Goal: Find specific page/section: Find specific page/section

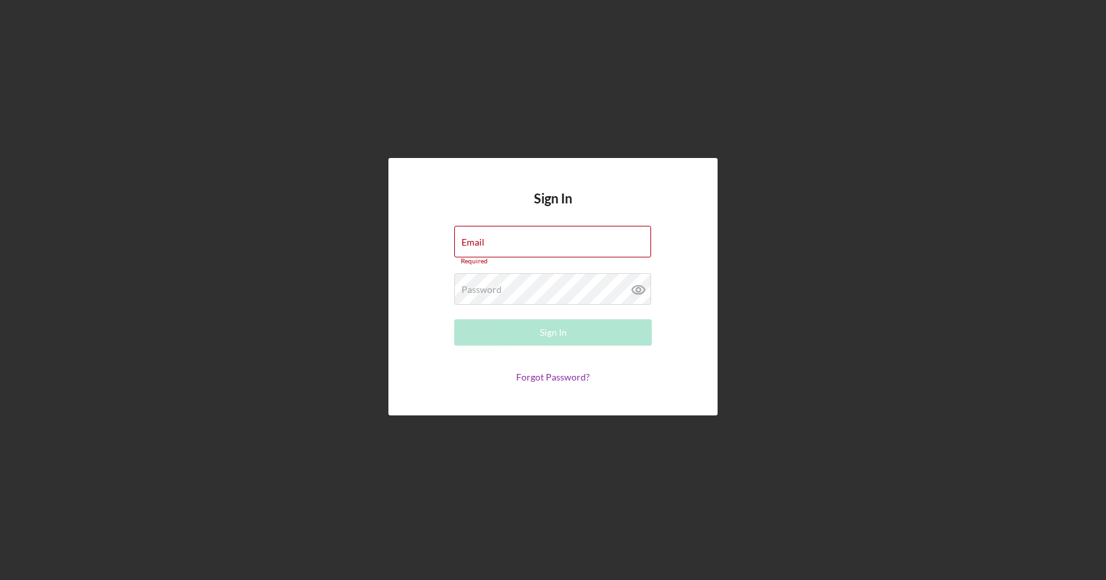
type input "[EMAIL_ADDRESS][DOMAIN_NAME]"
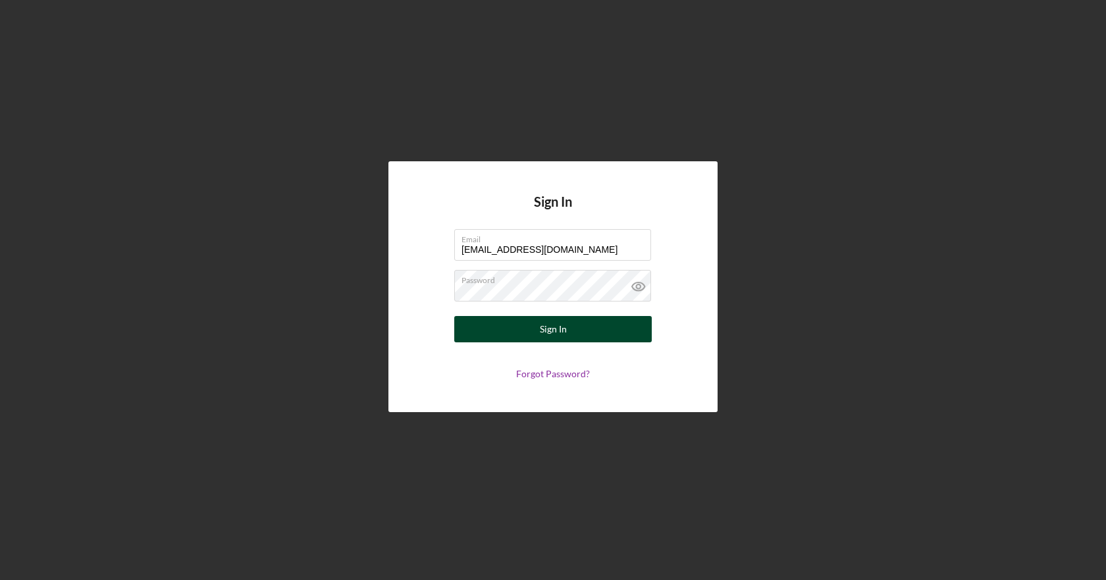
click at [549, 327] on div "Sign In" at bounding box center [553, 329] width 27 height 26
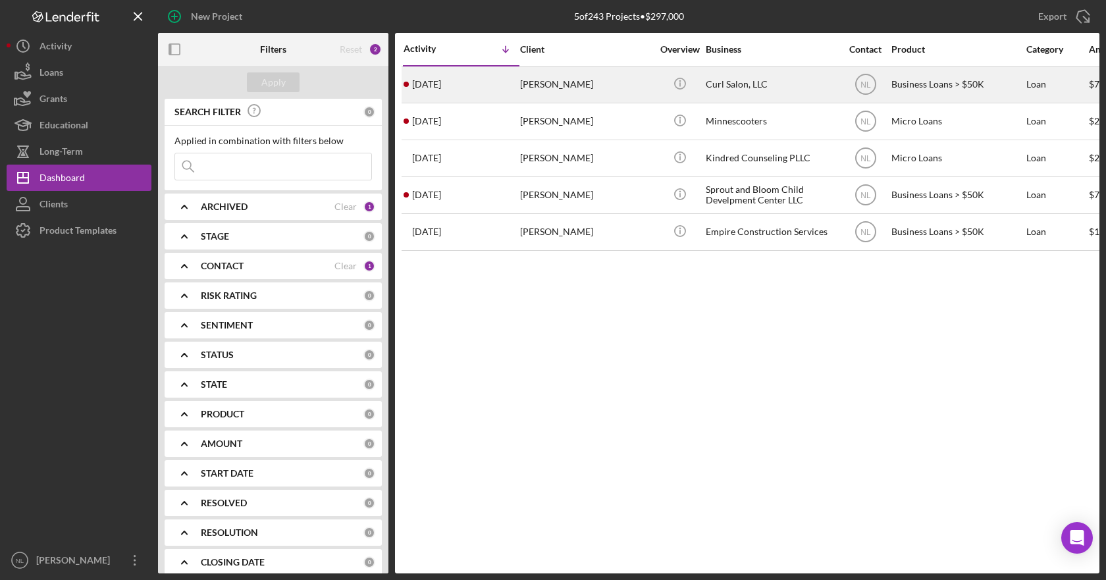
click at [537, 85] on div "[PERSON_NAME]" at bounding box center [586, 84] width 132 height 35
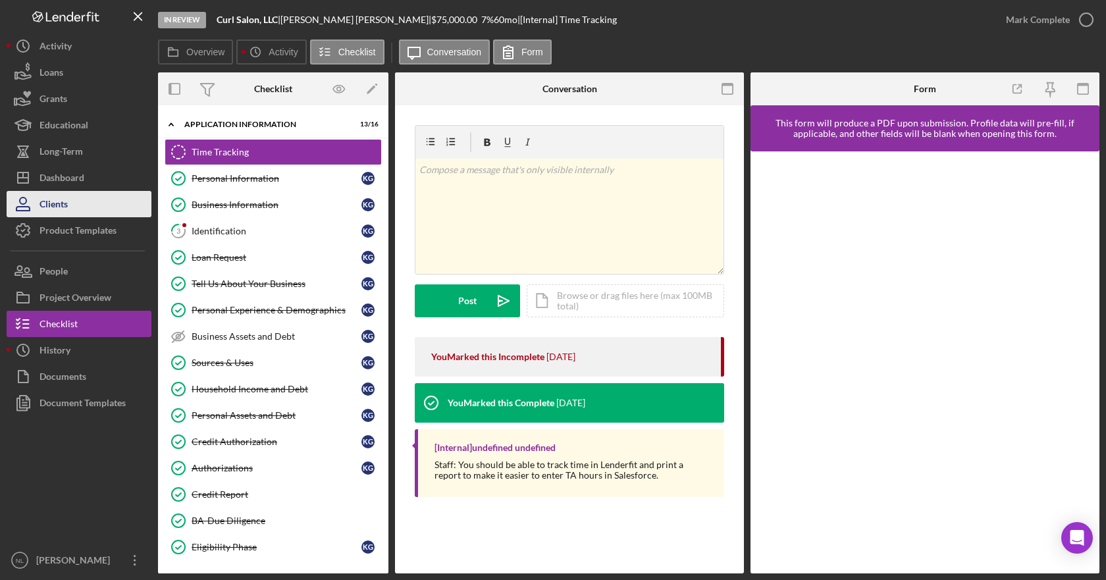
click at [89, 209] on button "Clients" at bounding box center [79, 204] width 145 height 26
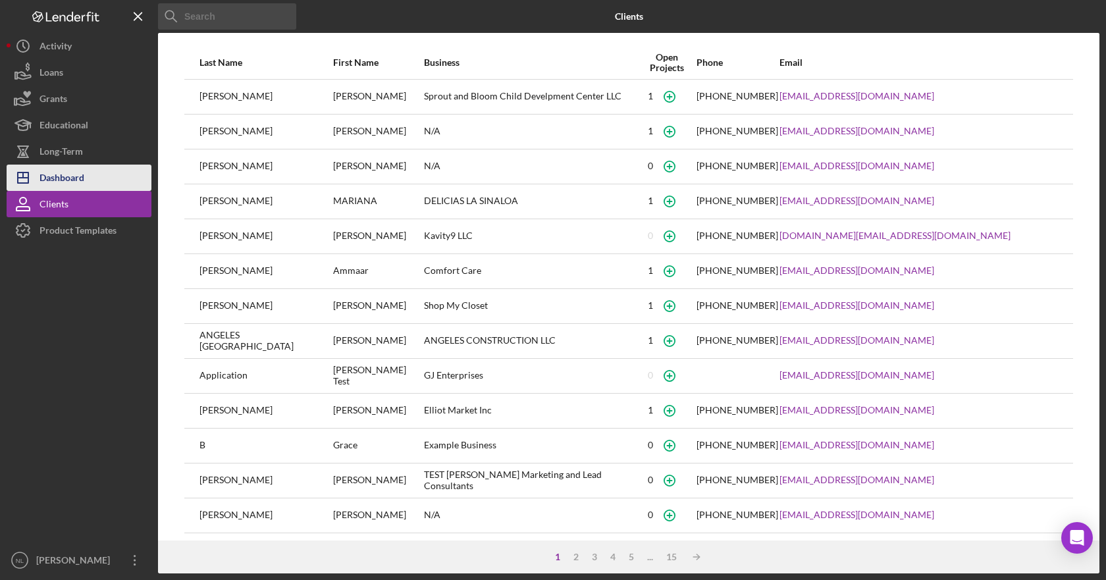
click at [76, 182] on div "Dashboard" at bounding box center [61, 180] width 45 height 30
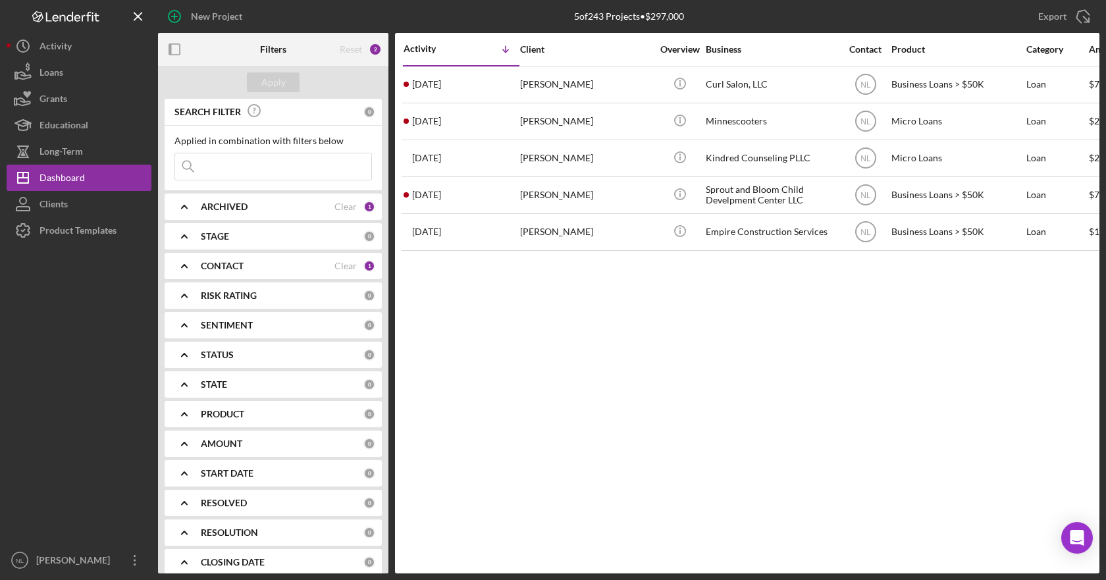
click at [186, 269] on icon "Icon/Expander" at bounding box center [184, 265] width 33 height 33
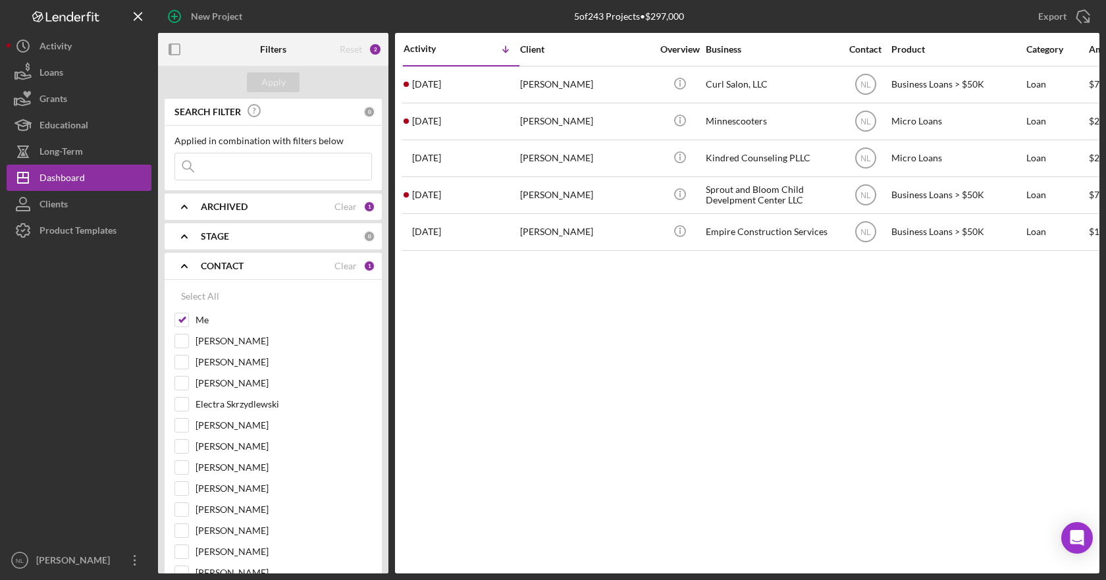
click at [186, 265] on icon "Icon/Expander" at bounding box center [184, 265] width 33 height 33
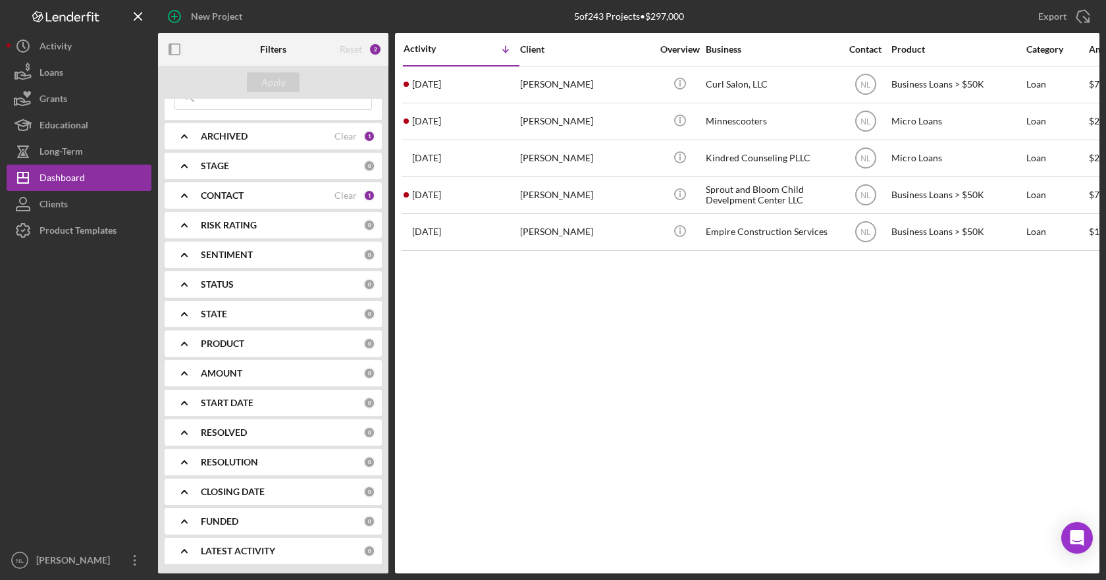
scroll to position [71, 0]
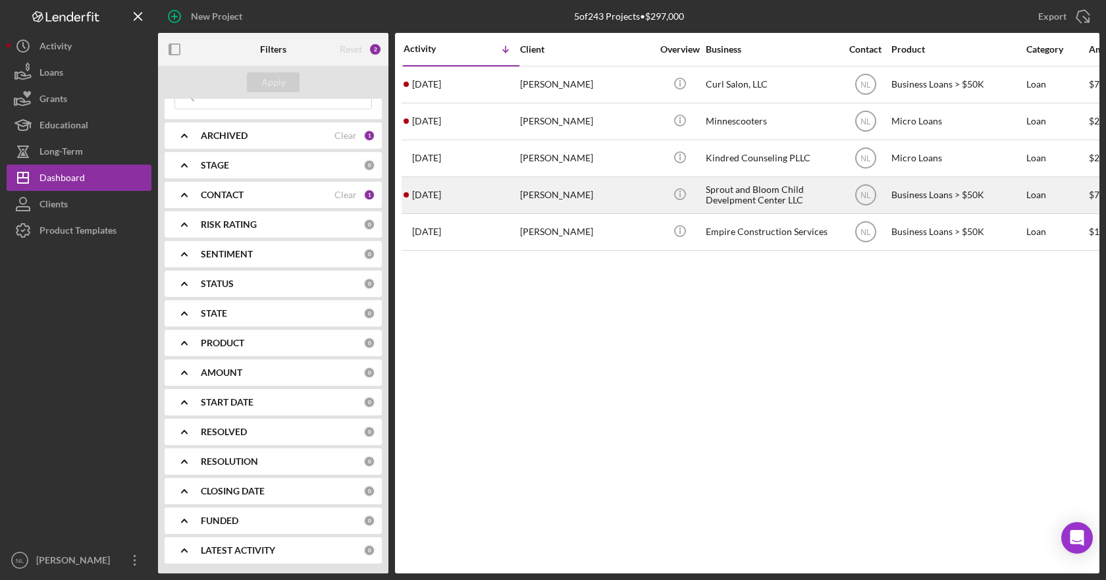
click at [521, 199] on div "[PERSON_NAME]" at bounding box center [586, 195] width 132 height 35
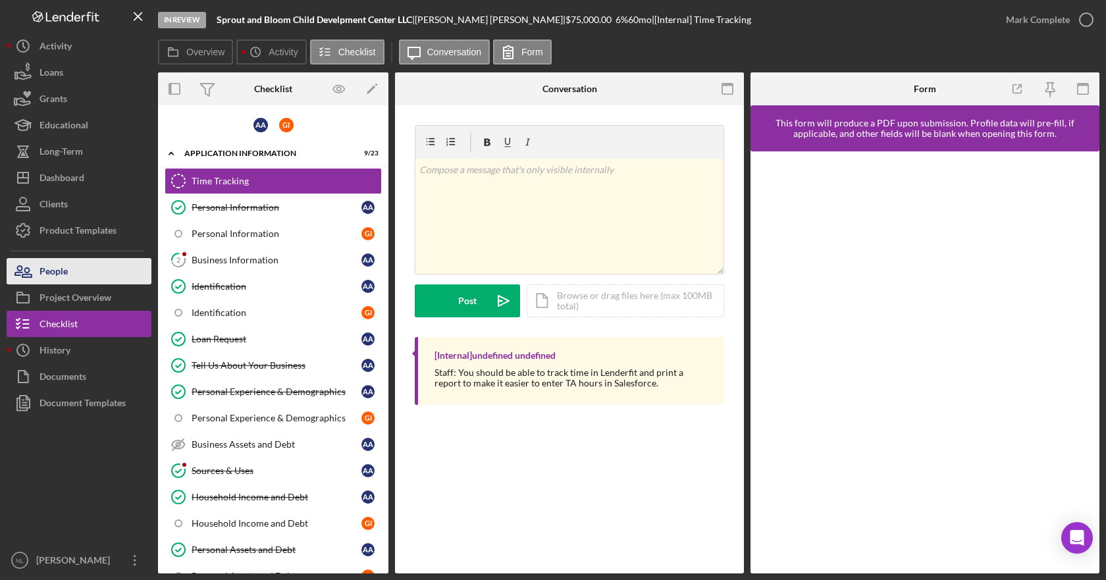
click at [88, 280] on button "People" at bounding box center [79, 271] width 145 height 26
click at [52, 278] on div "People" at bounding box center [53, 273] width 28 height 30
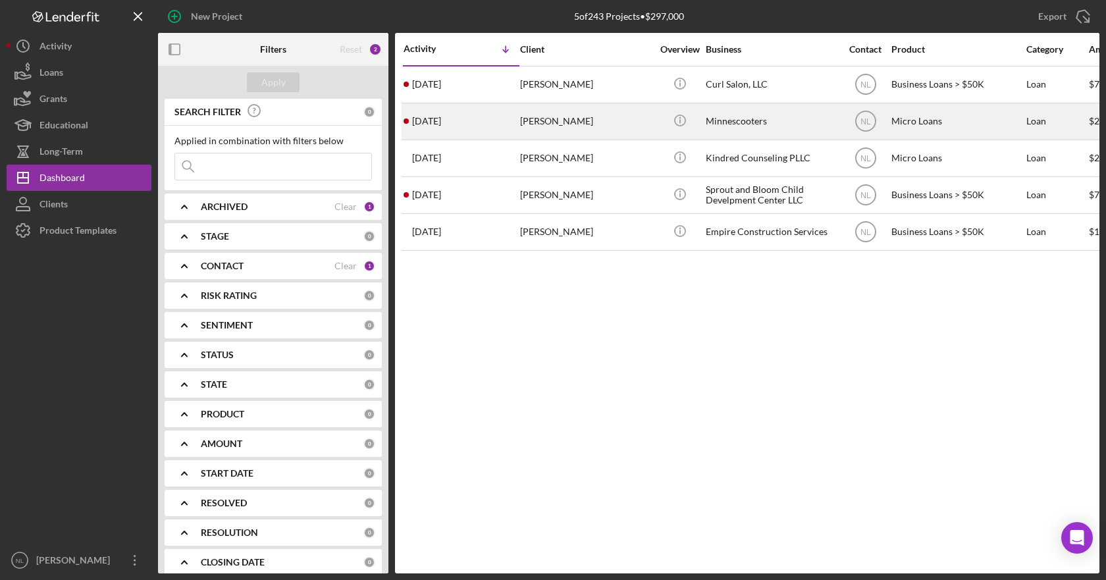
click at [567, 125] on div "[PERSON_NAME]" at bounding box center [586, 121] width 132 height 35
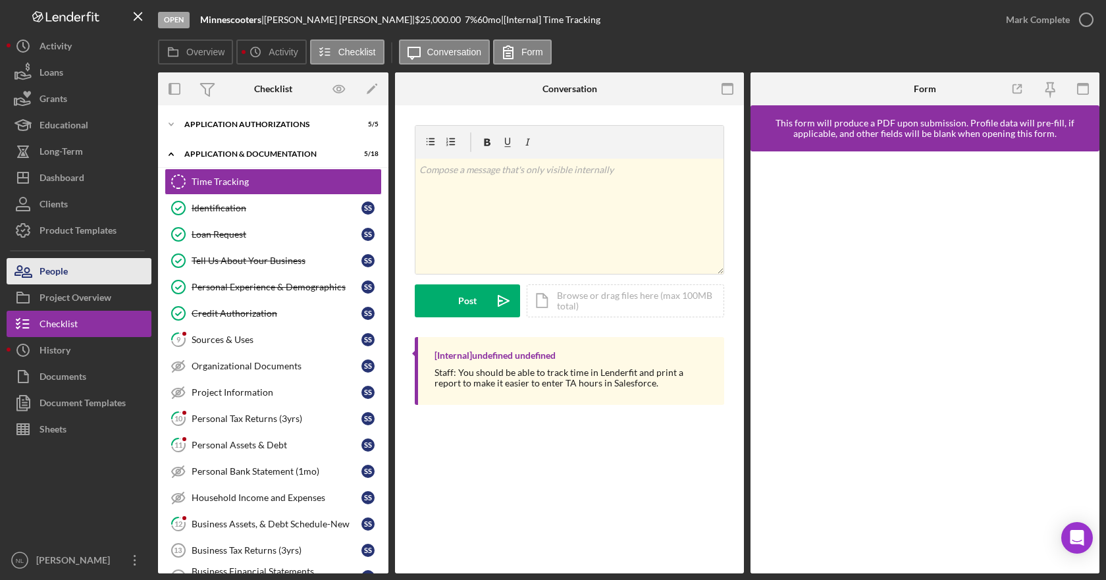
click at [43, 266] on div "People" at bounding box center [53, 273] width 28 height 30
